Goal: Transaction & Acquisition: Purchase product/service

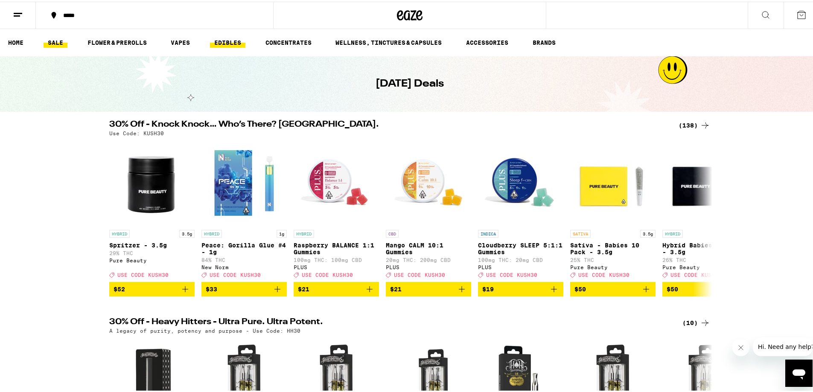
click at [230, 38] on link "EDIBLES" at bounding box center [227, 41] width 35 height 10
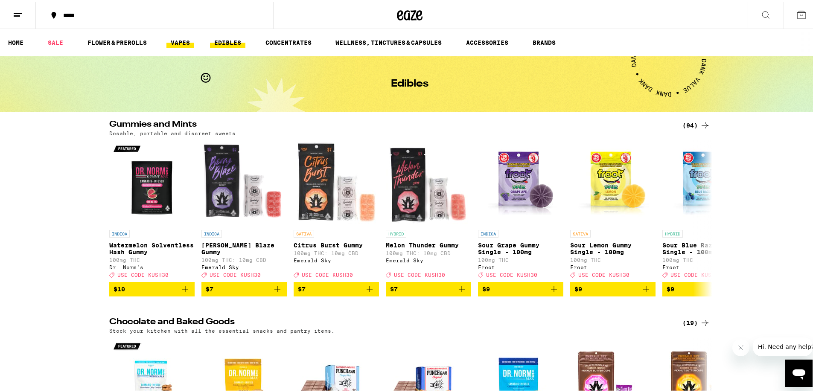
click at [179, 42] on link "VAPES" at bounding box center [180, 41] width 28 height 10
